Goal: Book appointment/travel/reservation

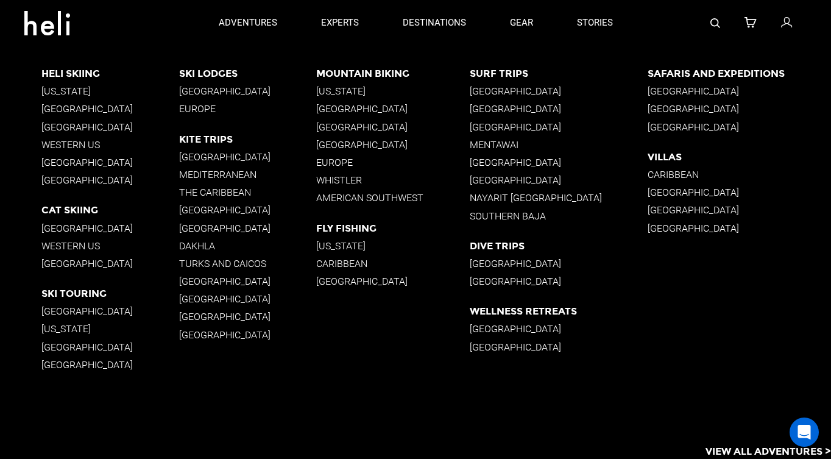
click at [63, 262] on p "[GEOGRAPHIC_DATA]" at bounding box center [110, 264] width 138 height 12
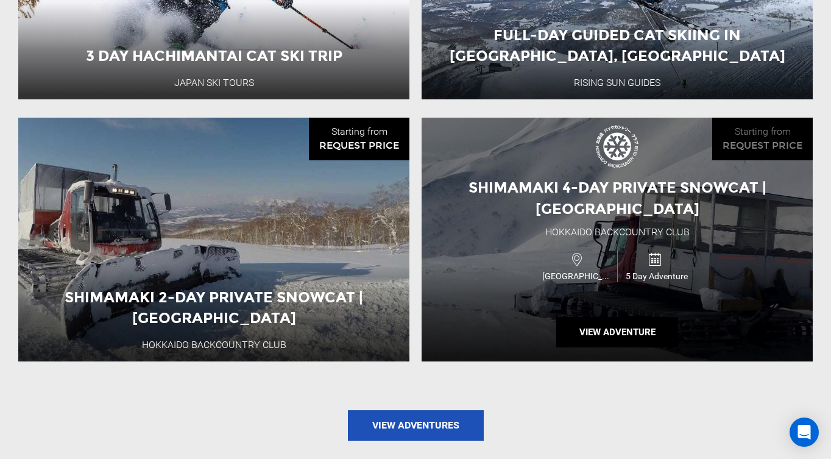
scroll to position [1368, 0]
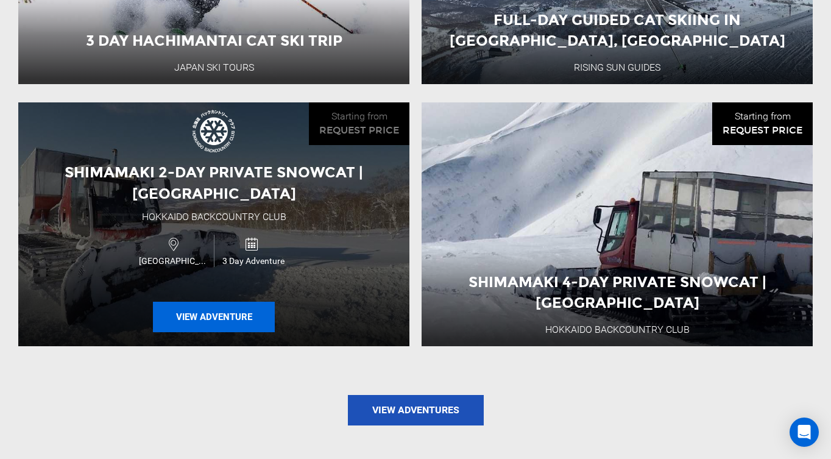
click at [230, 301] on button "View Adventure" at bounding box center [214, 316] width 122 height 30
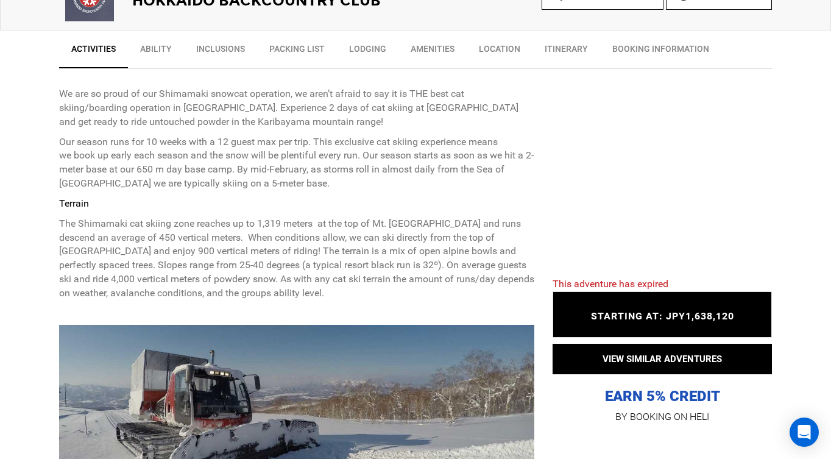
scroll to position [451, 0]
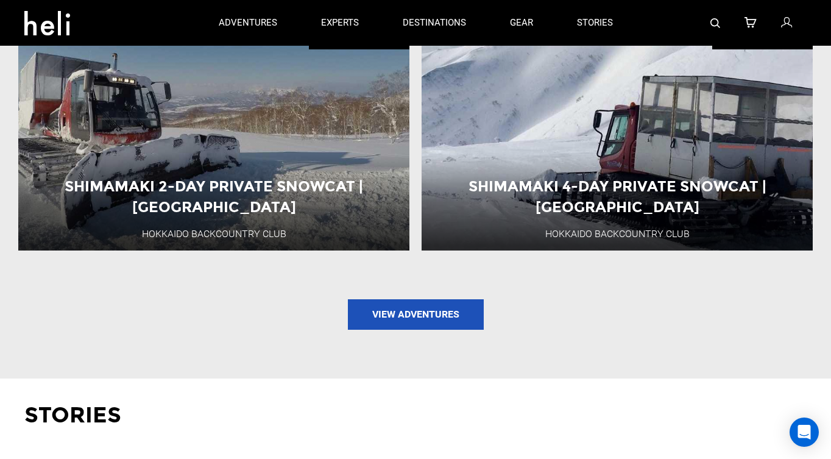
scroll to position [1459, 0]
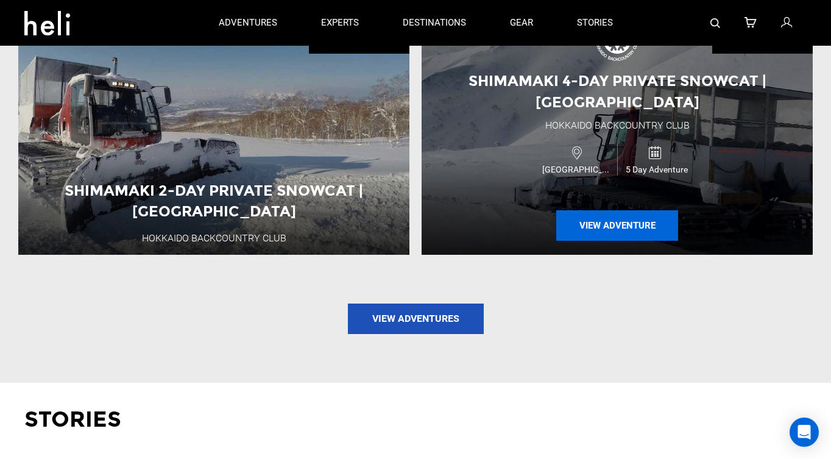
click at [615, 210] on button "View Adventure" at bounding box center [617, 225] width 122 height 30
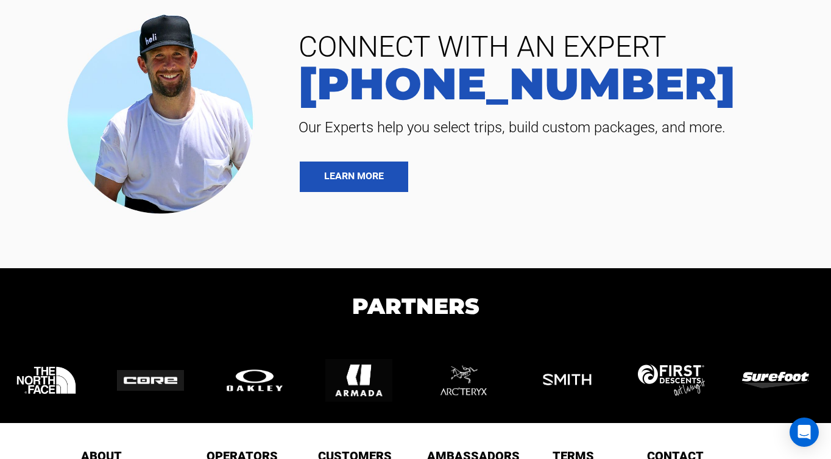
scroll to position [3715, 0]
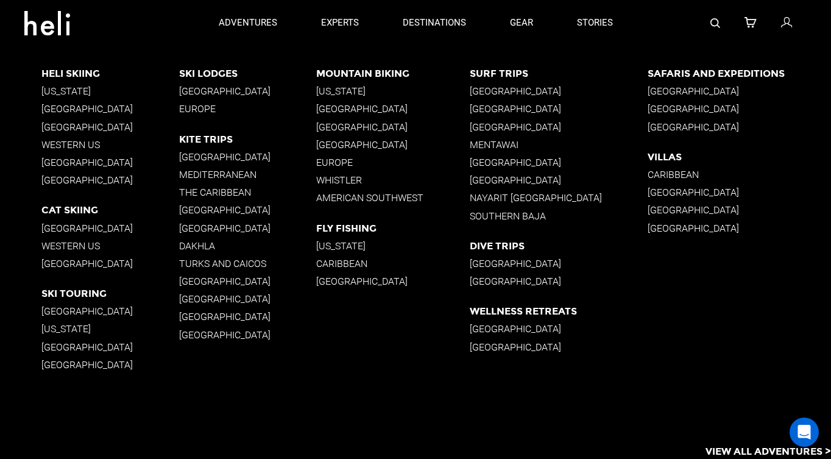
click at [59, 311] on p "[GEOGRAPHIC_DATA]" at bounding box center [110, 311] width 138 height 12
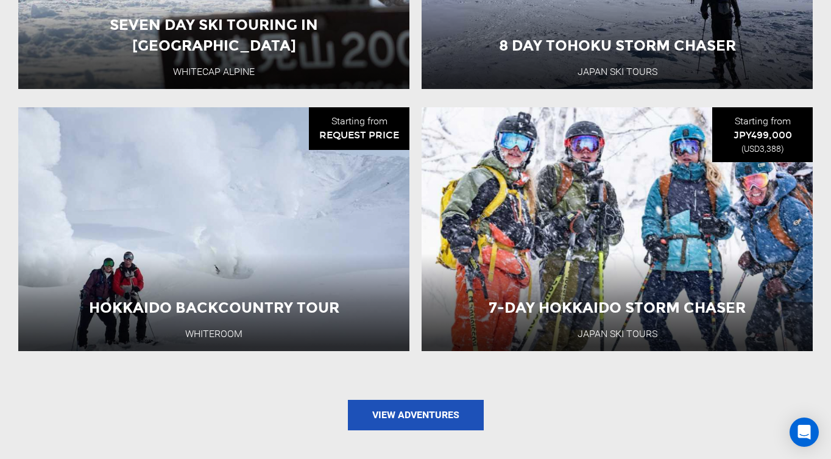
scroll to position [1300, 0]
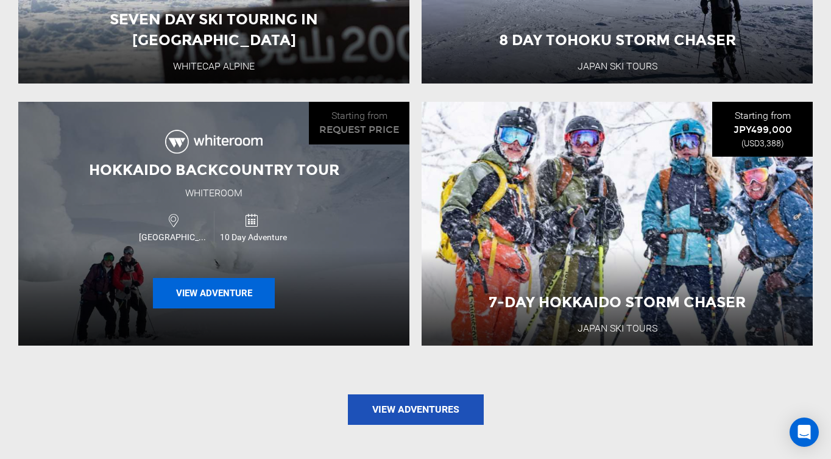
click at [224, 278] on button "View Adventure" at bounding box center [214, 293] width 122 height 30
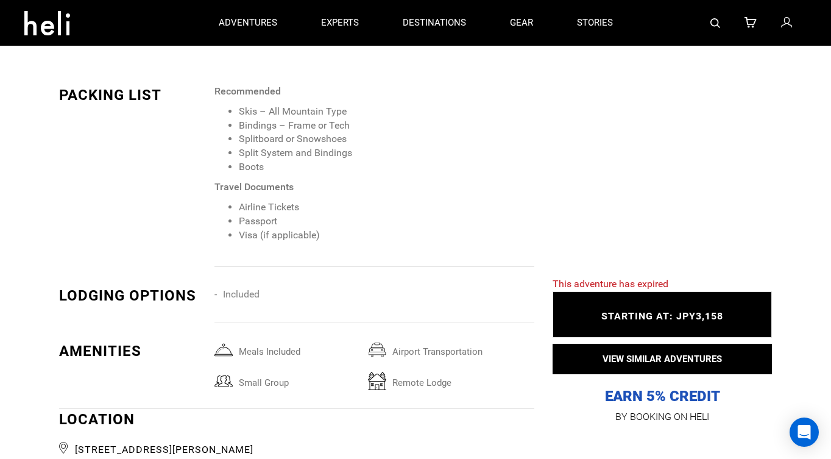
scroll to position [1257, 0]
